Goal: Register for event/course

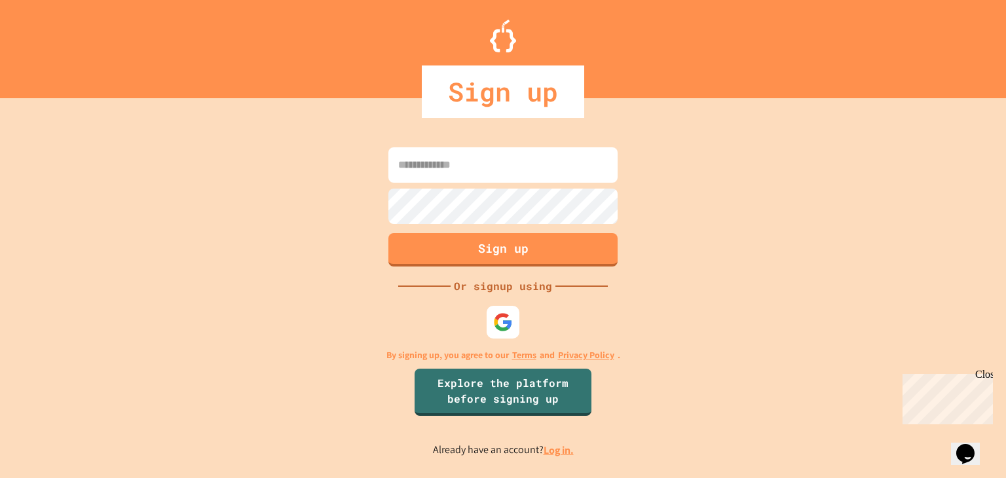
click at [563, 170] on input at bounding box center [502, 164] width 229 height 35
click at [525, 171] on input at bounding box center [502, 164] width 229 height 35
type input "*"
click at [464, 173] on input at bounding box center [502, 164] width 229 height 35
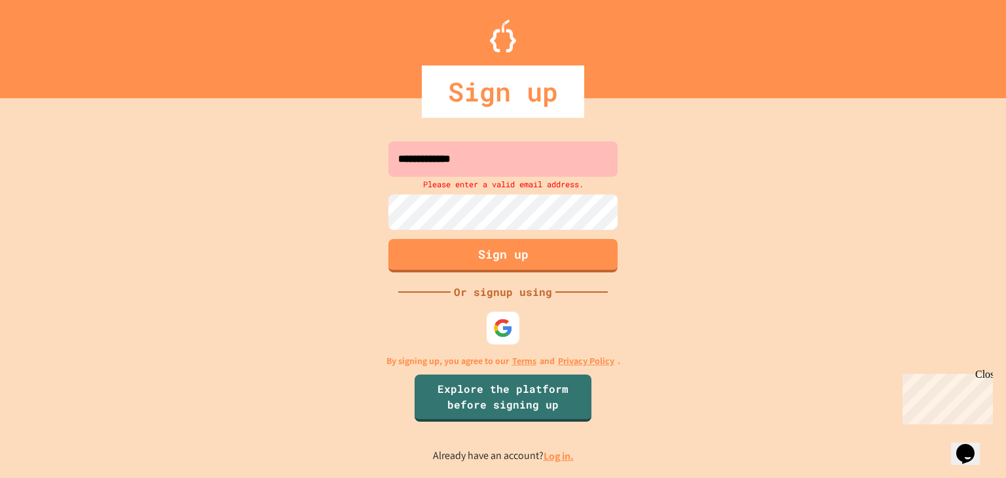
click at [508, 161] on input "**********" at bounding box center [502, 159] width 229 height 35
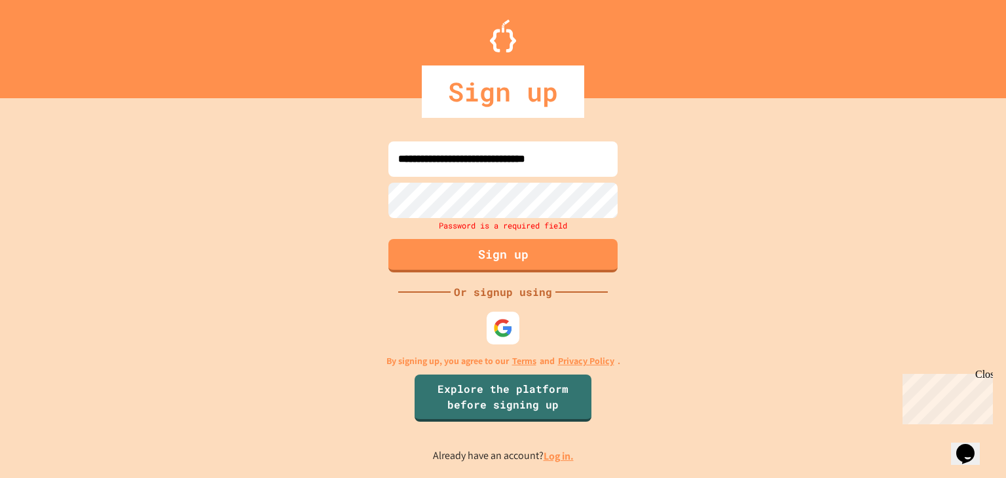
type input "**********"
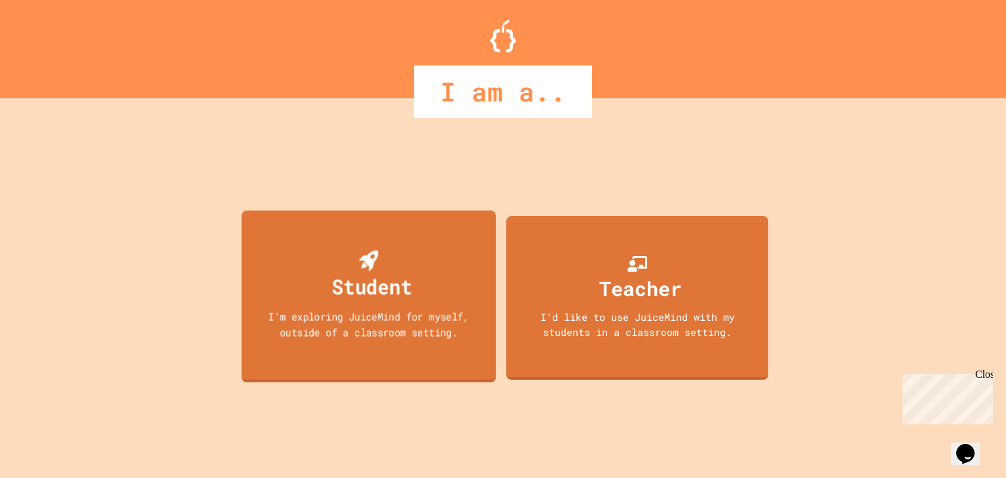
click at [323, 348] on div "Student I'm exploring JuiceMind for myself, outside of a classroom setting." at bounding box center [369, 297] width 255 height 172
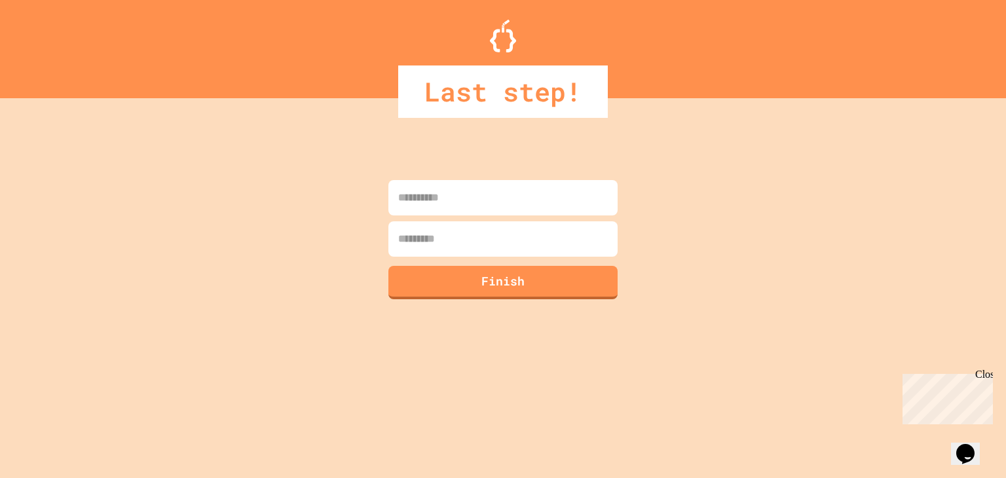
click at [552, 211] on input at bounding box center [502, 197] width 229 height 35
type input "*****"
click at [559, 244] on input at bounding box center [502, 238] width 229 height 35
type input "********"
click at [572, 290] on button "Finish" at bounding box center [504, 281] width 234 height 34
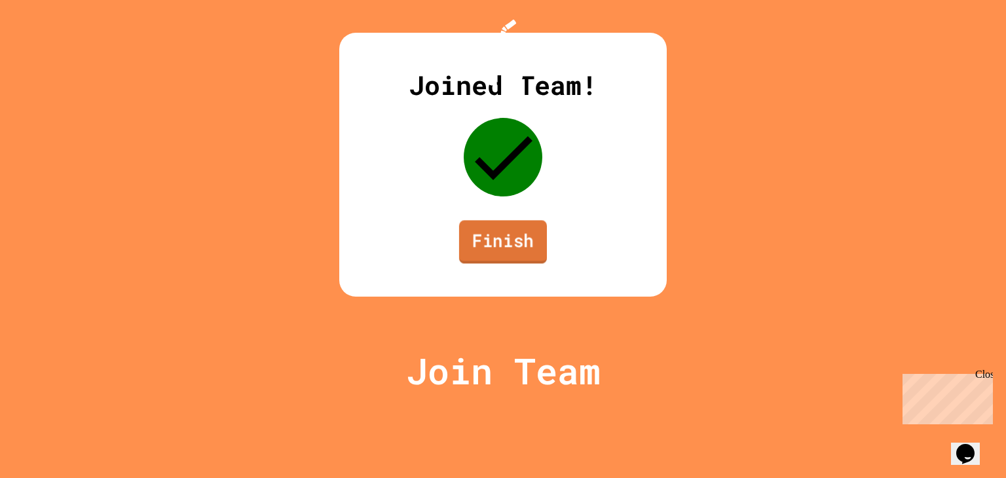
click at [511, 263] on link "Finish" at bounding box center [503, 241] width 88 height 43
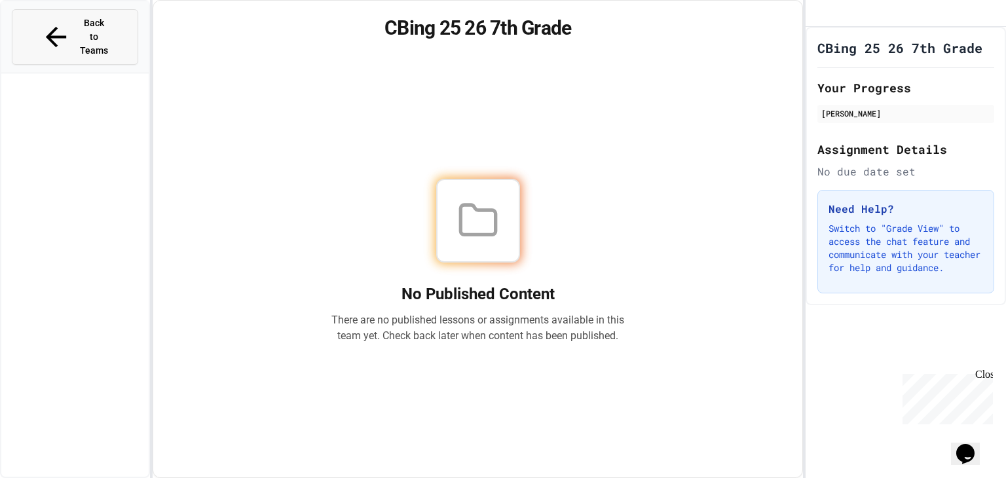
click at [41, 29] on div "Back to Teams" at bounding box center [75, 36] width 69 height 41
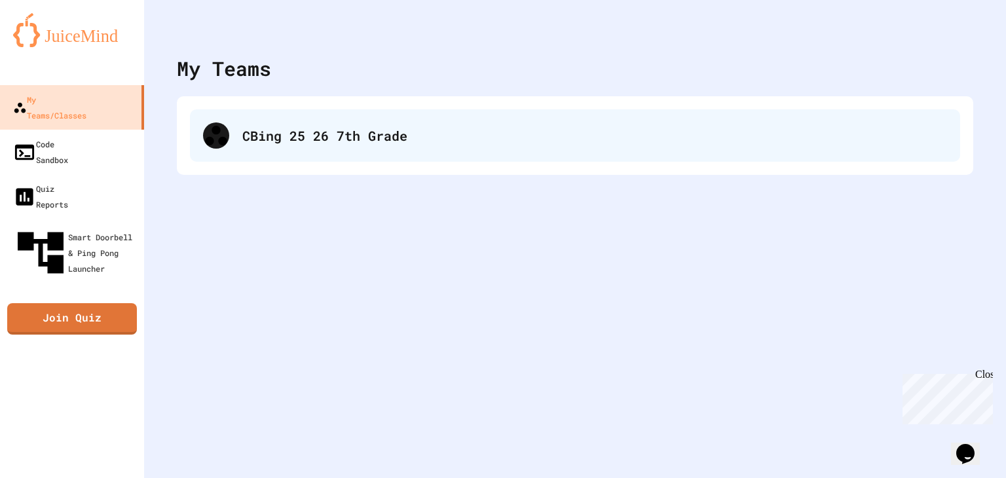
click at [262, 109] on div "CBing 25 26 7th Grade" at bounding box center [575, 135] width 770 height 52
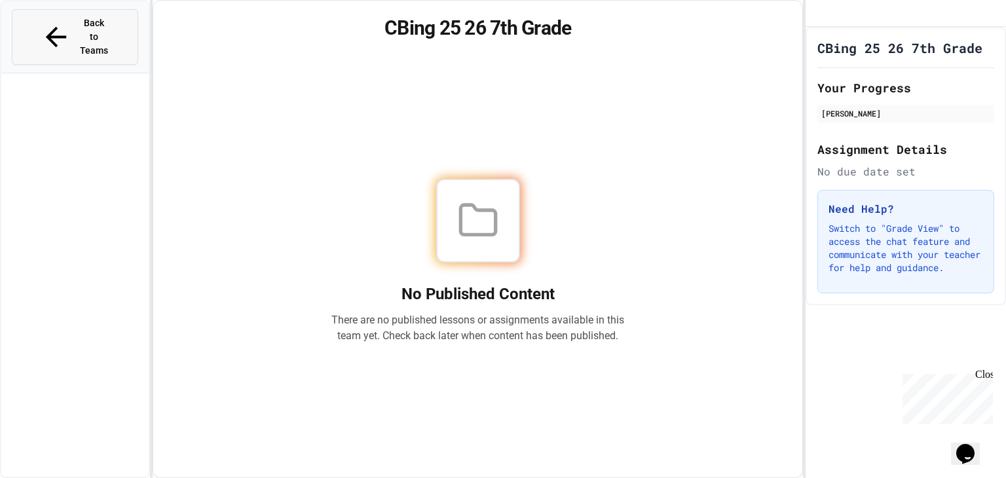
click at [115, 18] on button "Back to Teams" at bounding box center [75, 37] width 126 height 56
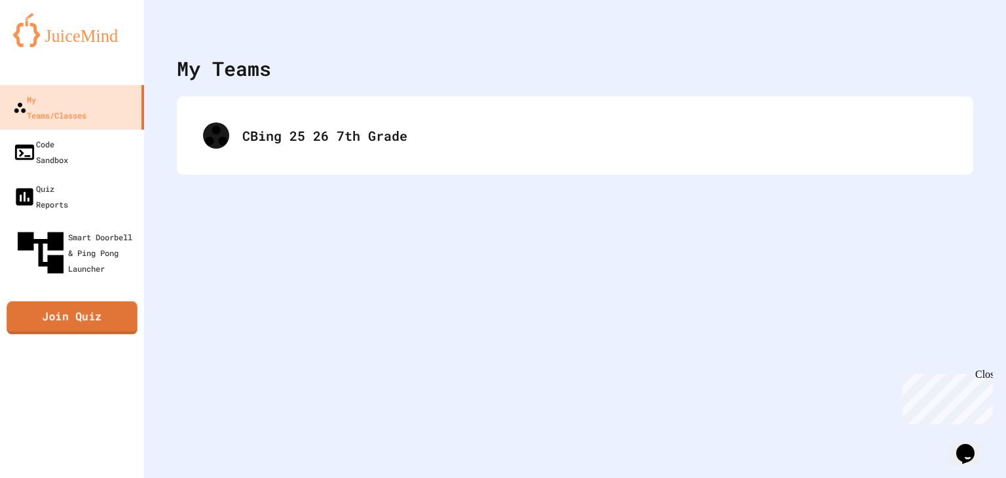
click at [86, 302] on link "Join Quiz" at bounding box center [72, 318] width 131 height 33
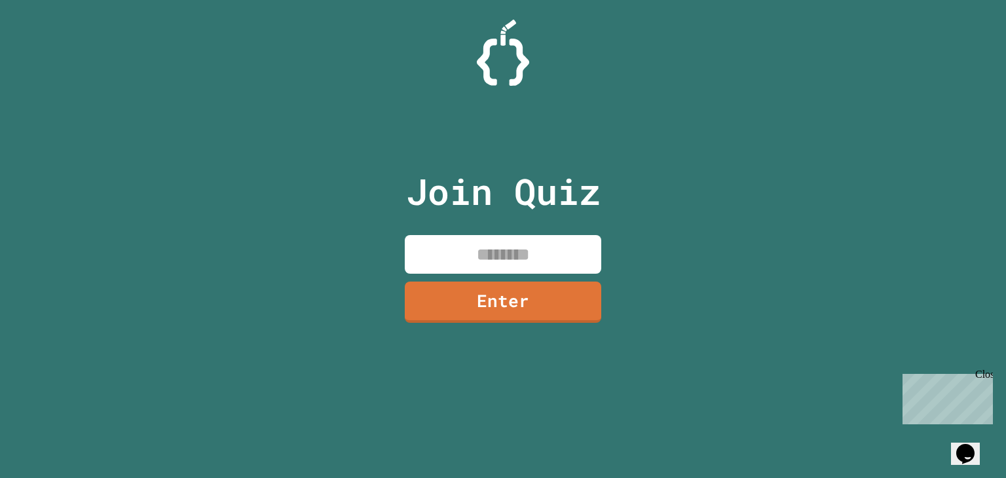
click at [545, 242] on input at bounding box center [503, 254] width 197 height 39
type input "********"
click at [511, 290] on link "Enter" at bounding box center [503, 301] width 194 height 43
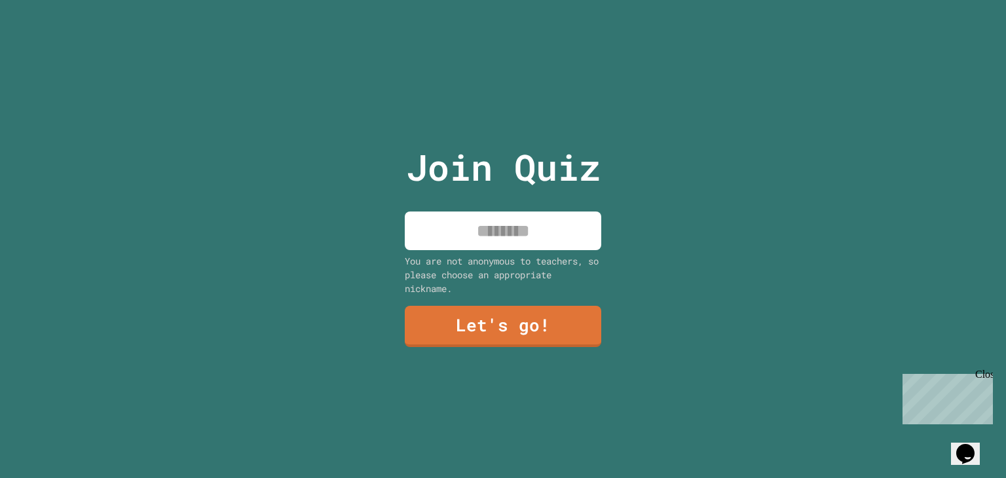
click at [506, 233] on input at bounding box center [503, 231] width 197 height 39
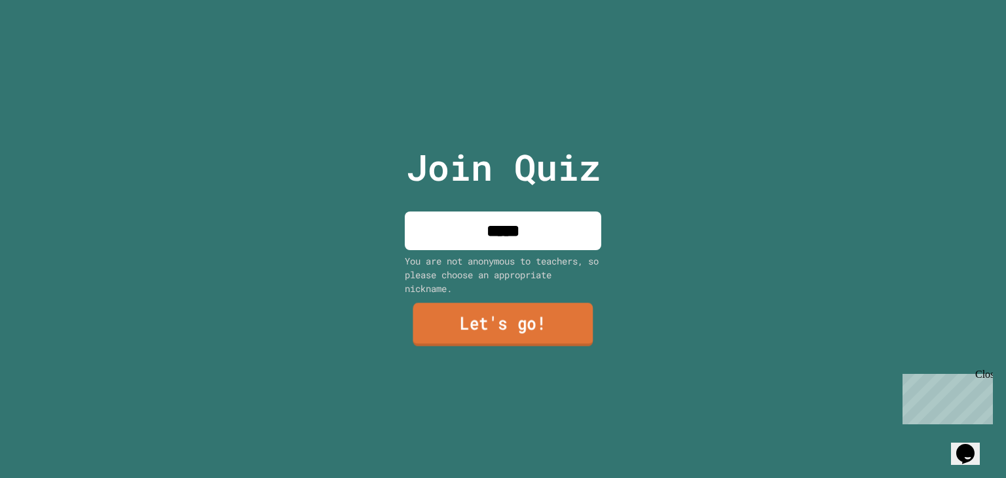
type input "*****"
click at [512, 331] on link "Let's go!" at bounding box center [503, 324] width 180 height 43
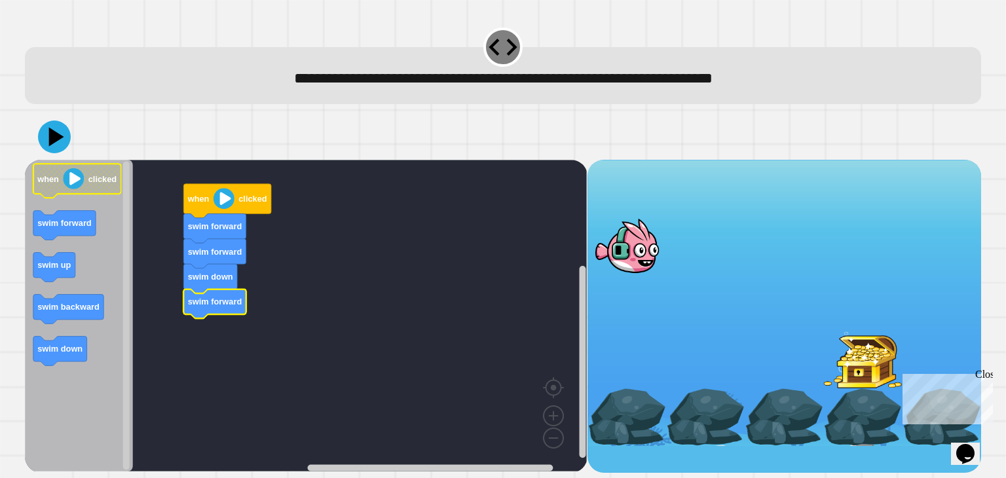
click at [82, 181] on image "Blockly Workspace" at bounding box center [74, 178] width 21 height 21
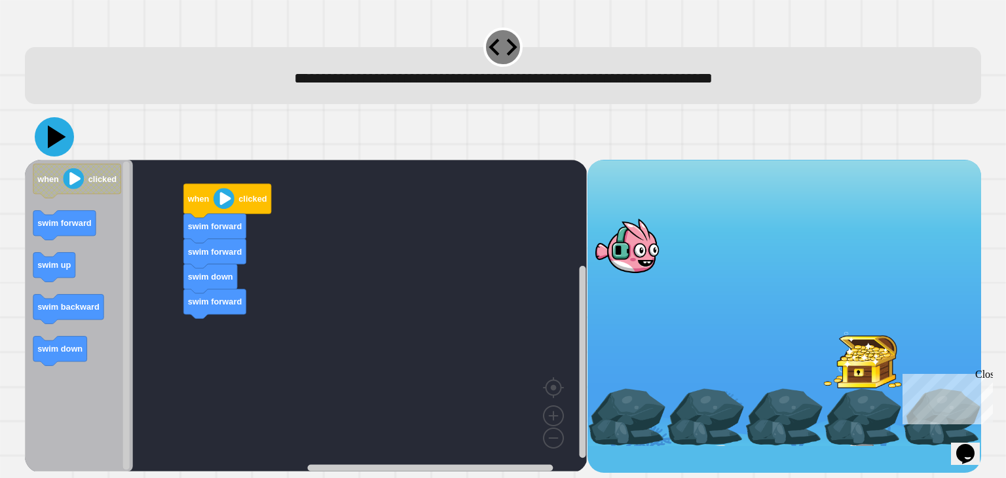
click at [46, 136] on icon at bounding box center [54, 136] width 39 height 39
click at [214, 195] on image "Blockly Workspace" at bounding box center [224, 198] width 21 height 21
click at [38, 139] on icon at bounding box center [54, 137] width 33 height 33
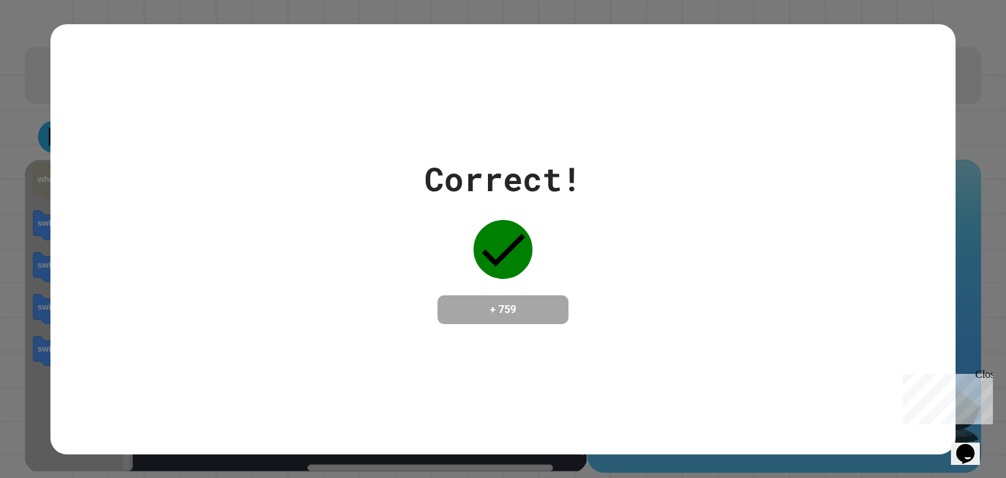
click at [434, 221] on div "Correct! + 759" at bounding box center [503, 240] width 157 height 170
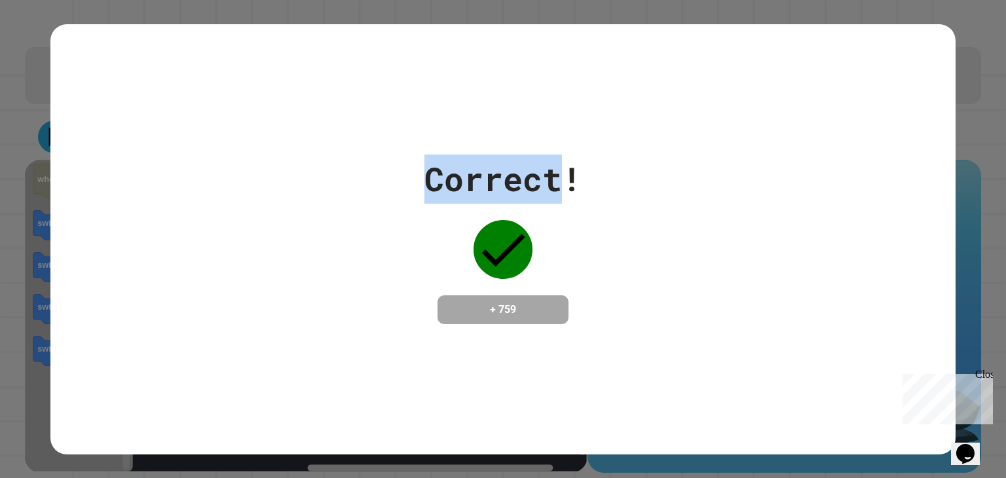
click at [434, 221] on div "Correct! + 759" at bounding box center [503, 240] width 157 height 170
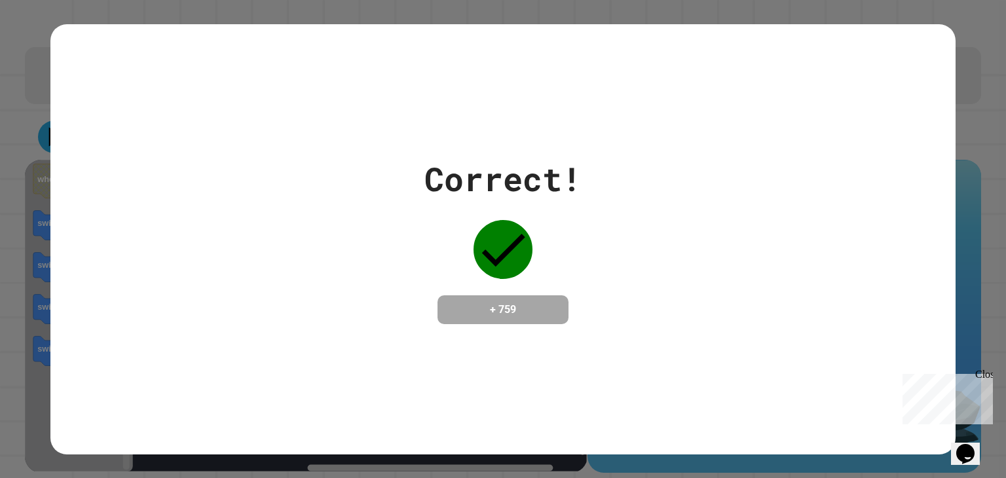
click at [434, 221] on div "Correct! + 759" at bounding box center [503, 240] width 157 height 170
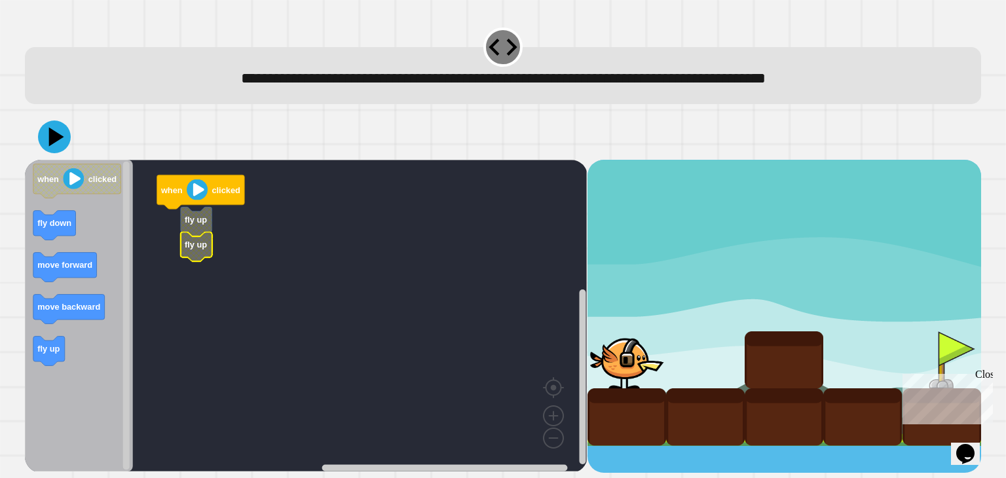
click at [45, 284] on icon "Blockly Workspace" at bounding box center [79, 316] width 108 height 312
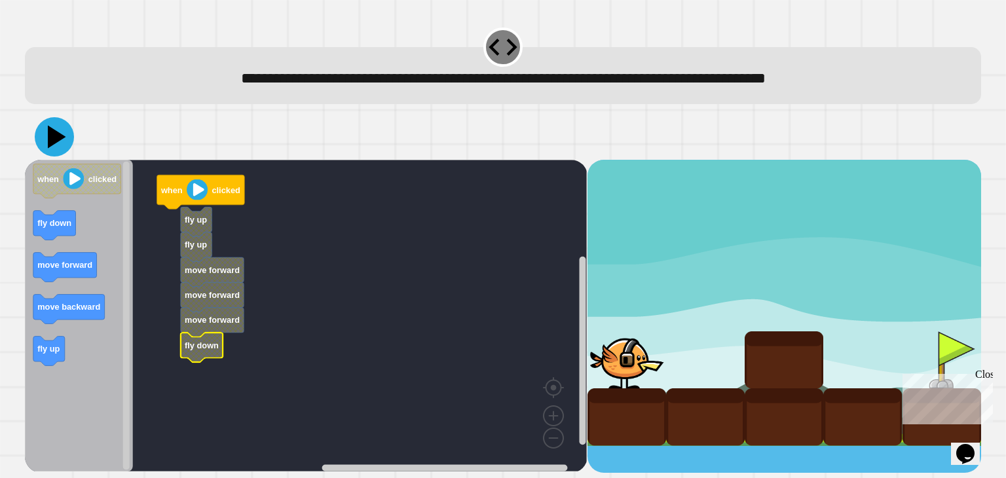
click at [55, 136] on icon at bounding box center [57, 136] width 18 height 23
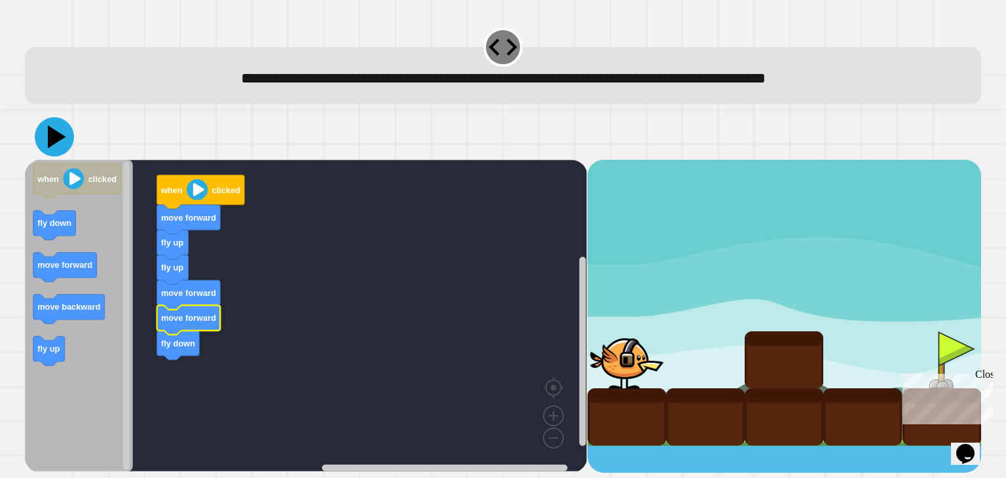
click at [55, 140] on icon at bounding box center [57, 136] width 18 height 23
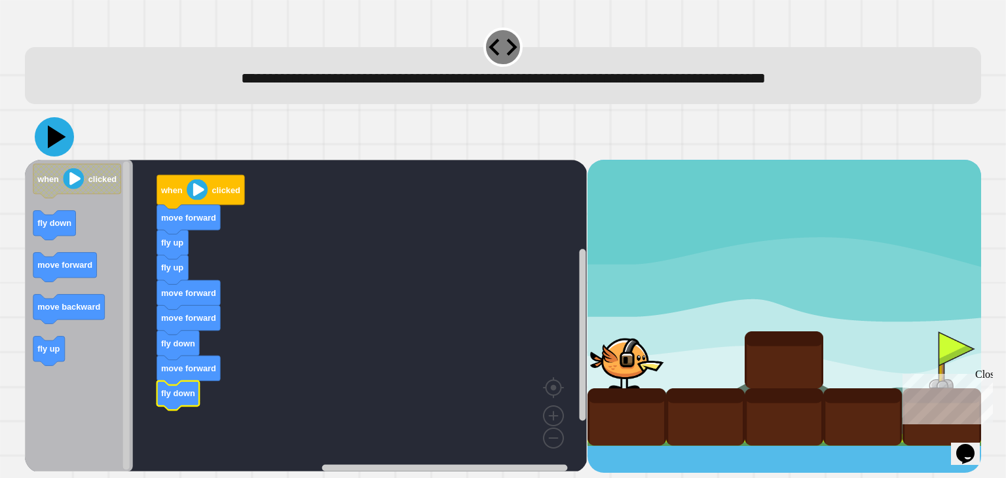
click at [42, 139] on icon at bounding box center [54, 136] width 39 height 39
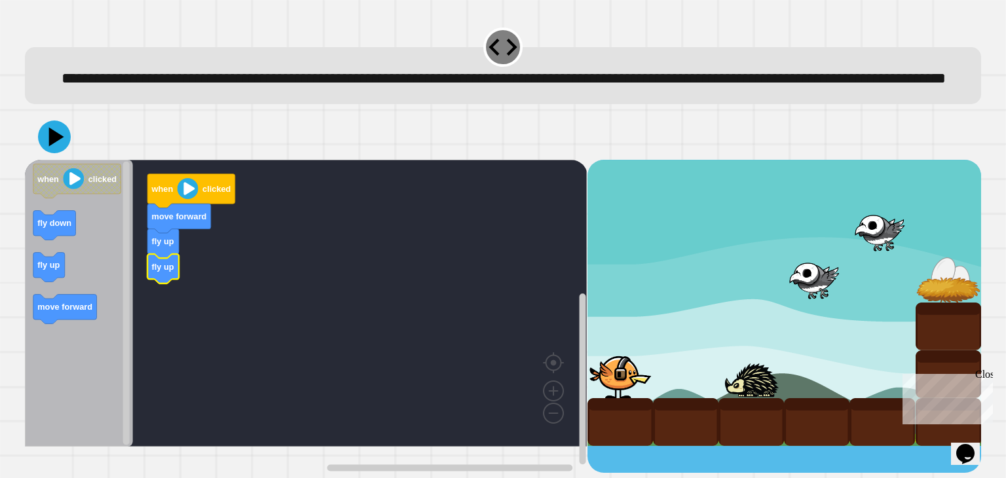
click at [76, 314] on div "when clicked move forward fly up fly up when clicked fly down fly up move forwa…" at bounding box center [306, 316] width 562 height 313
click at [50, 324] on icon "Blockly Workspace" at bounding box center [65, 309] width 64 height 29
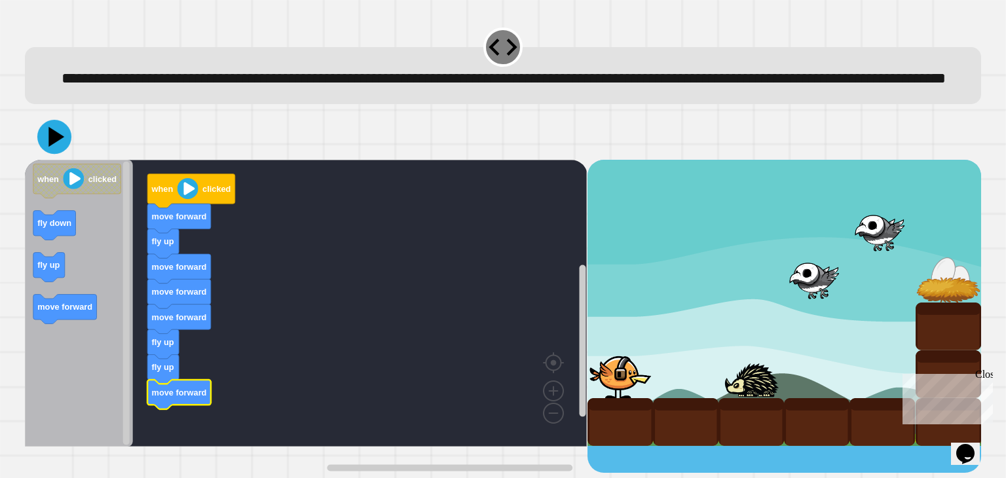
click at [50, 147] on icon at bounding box center [57, 137] width 16 height 20
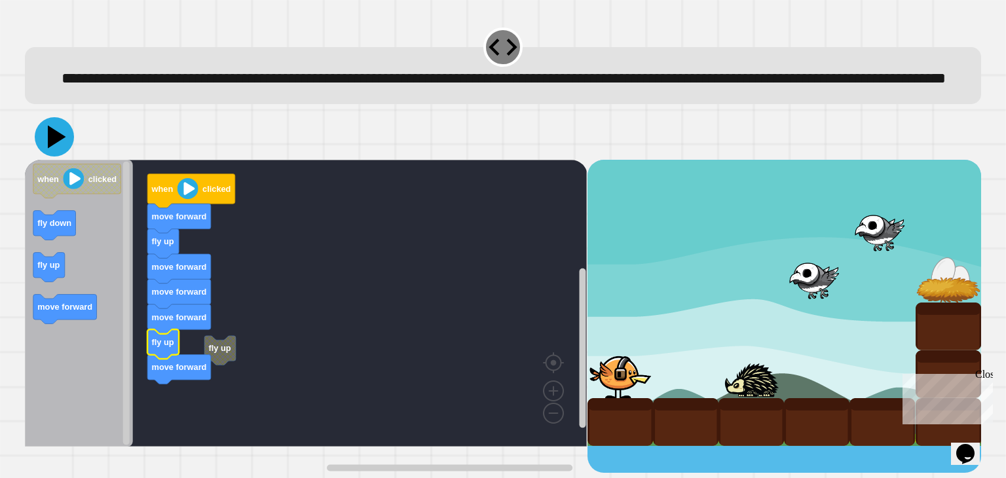
click at [58, 148] on icon at bounding box center [57, 136] width 18 height 23
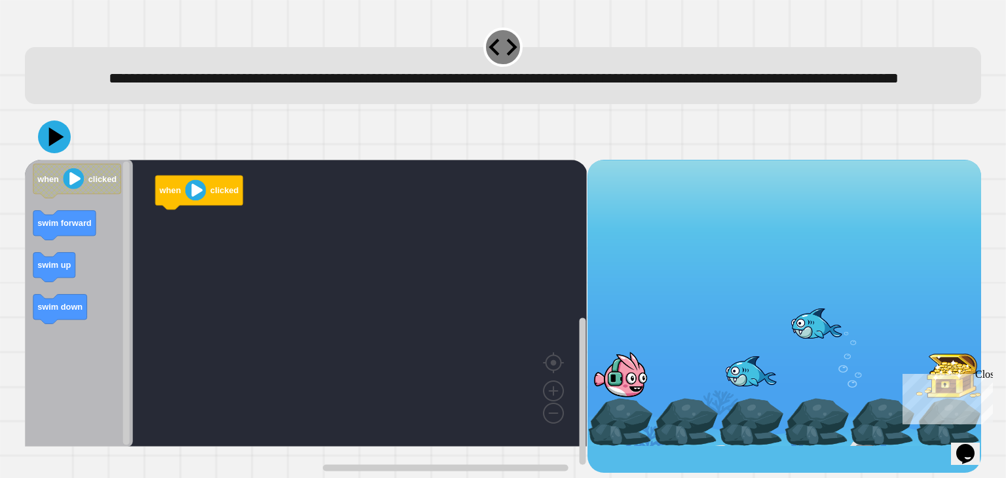
click at [32, 296] on icon "Blockly Workspace" at bounding box center [79, 303] width 108 height 287
click at [93, 259] on icon "when clicked swim forward swim up swim down" at bounding box center [79, 303] width 108 height 287
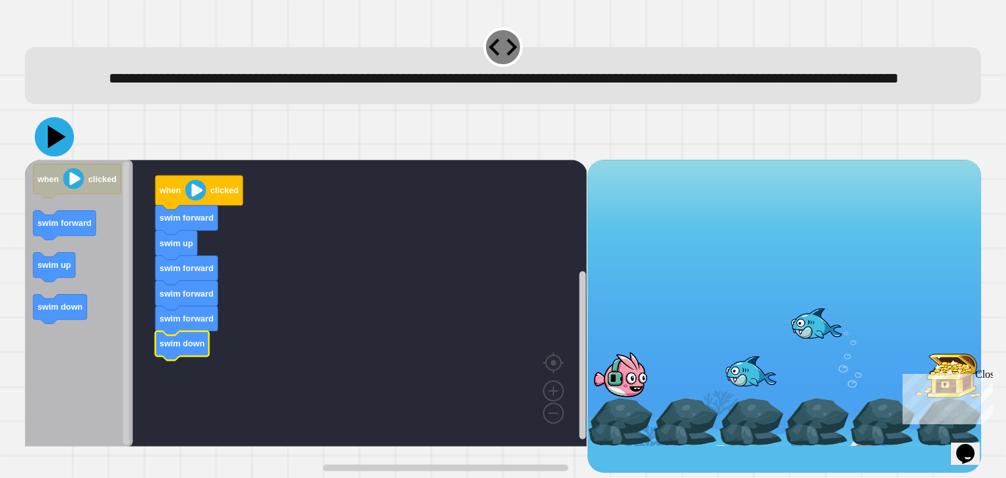
click at [41, 157] on icon at bounding box center [54, 136] width 39 height 39
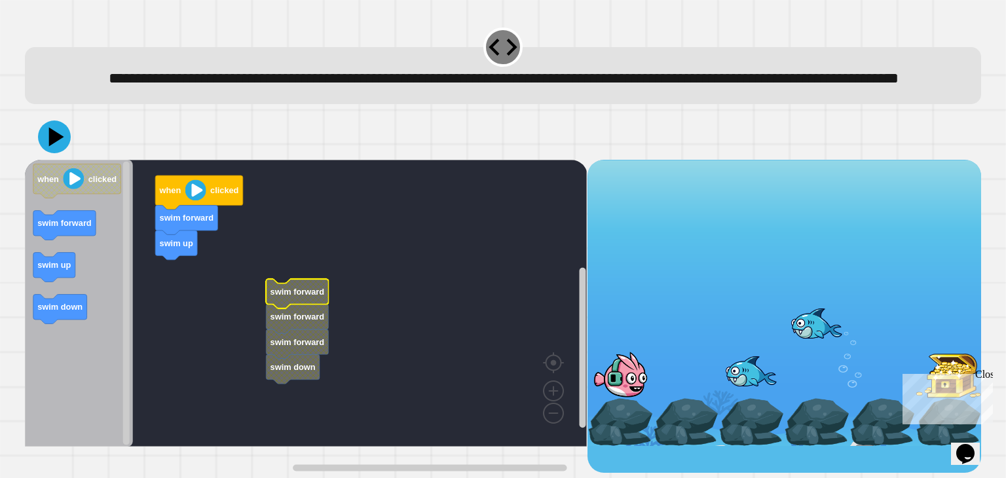
click at [31, 294] on icon "Blockly Workspace" at bounding box center [79, 303] width 108 height 287
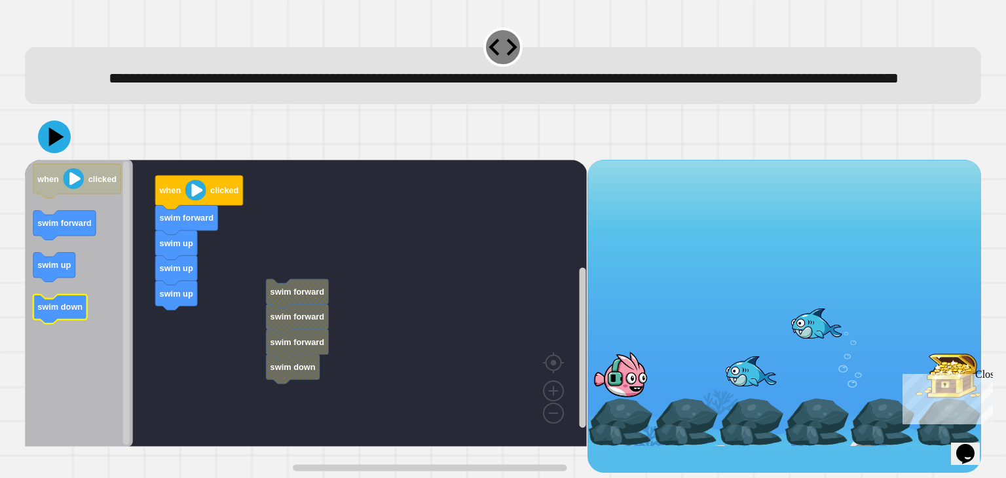
click at [61, 312] on text "swim down" at bounding box center [60, 307] width 45 height 10
click at [44, 227] on icon "Blockly Workspace" at bounding box center [79, 303] width 108 height 287
click at [44, 228] on icon "Blockly Workspace" at bounding box center [79, 303] width 108 height 287
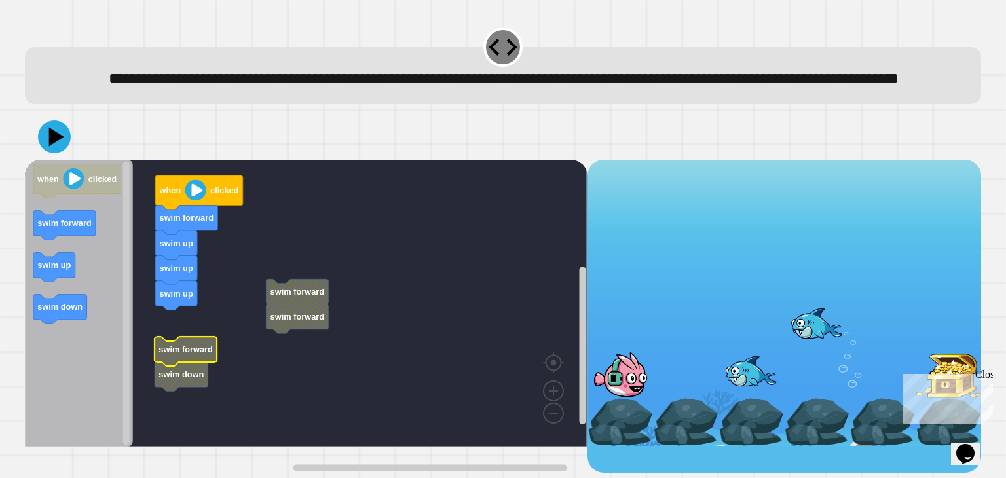
click at [257, 350] on rect "Blockly Workspace" at bounding box center [306, 303] width 562 height 287
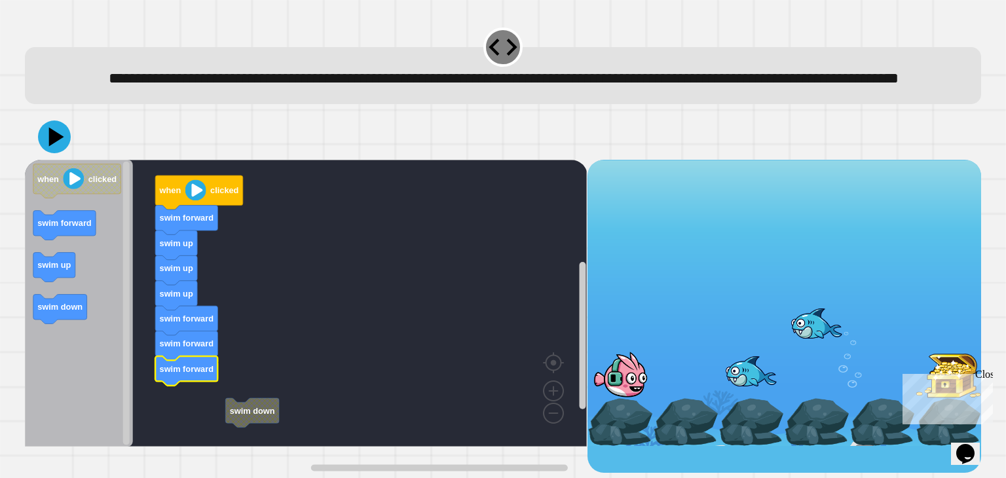
click at [244, 434] on g "swim down when clicked swim forward swim up swim up swim up swim forward swim f…" at bounding box center [315, 303] width 581 height 287
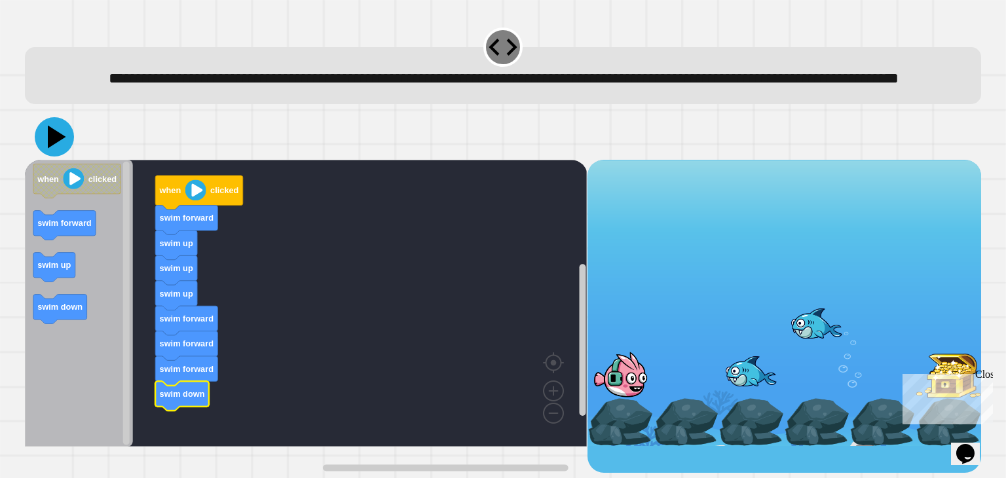
click at [65, 157] on icon at bounding box center [54, 136] width 39 height 39
click at [48, 157] on icon at bounding box center [54, 136] width 39 height 39
click at [57, 148] on icon at bounding box center [57, 136] width 18 height 23
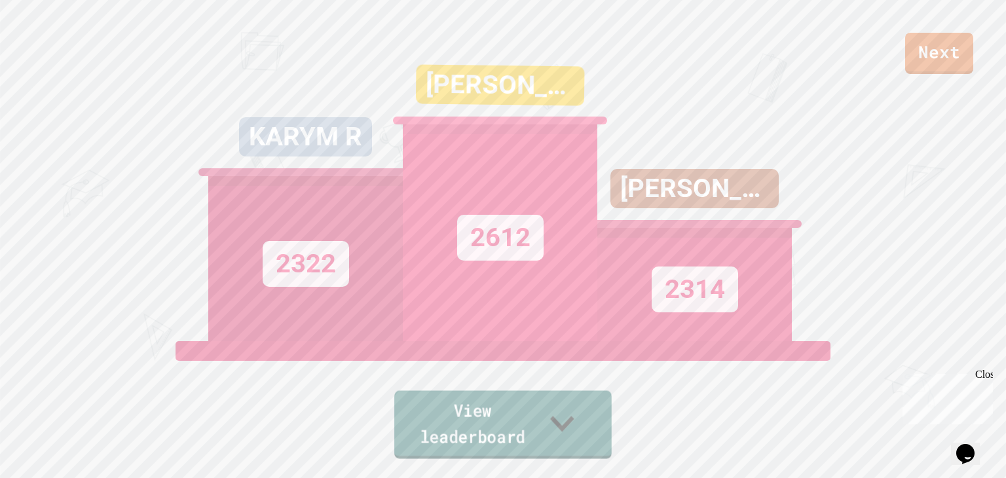
click at [526, 451] on link "View leaderboard" at bounding box center [503, 425] width 218 height 68
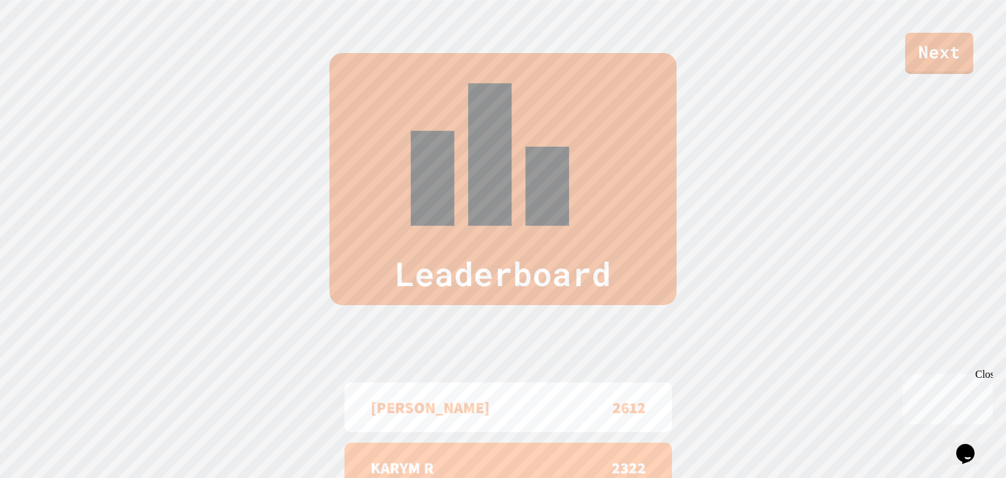
scroll to position [540, 0]
